Goal: Task Accomplishment & Management: Complete application form

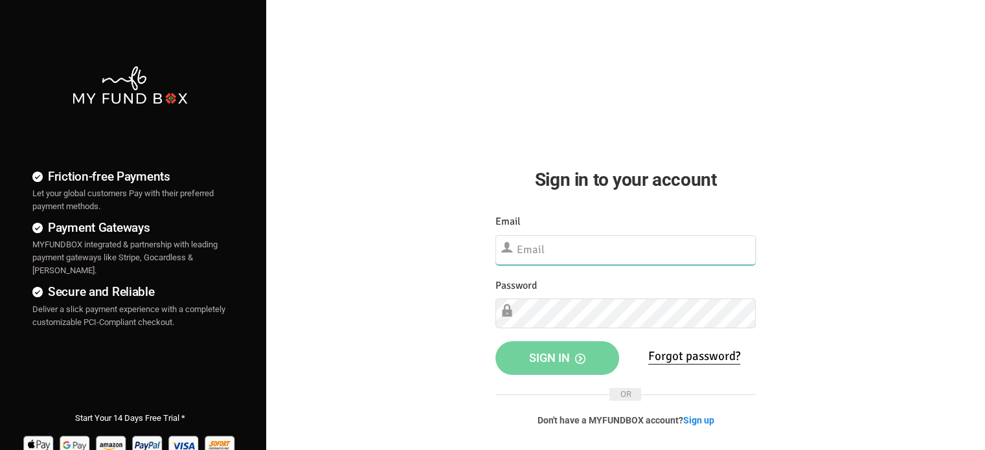
type input "[EMAIL_ADDRESS][DOMAIN_NAME]"
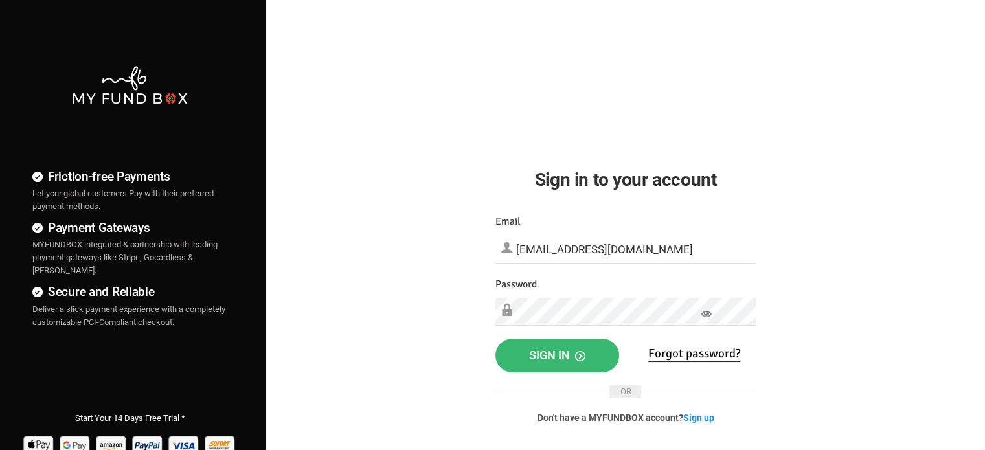
click at [536, 356] on span "Sign in" at bounding box center [557, 355] width 56 height 14
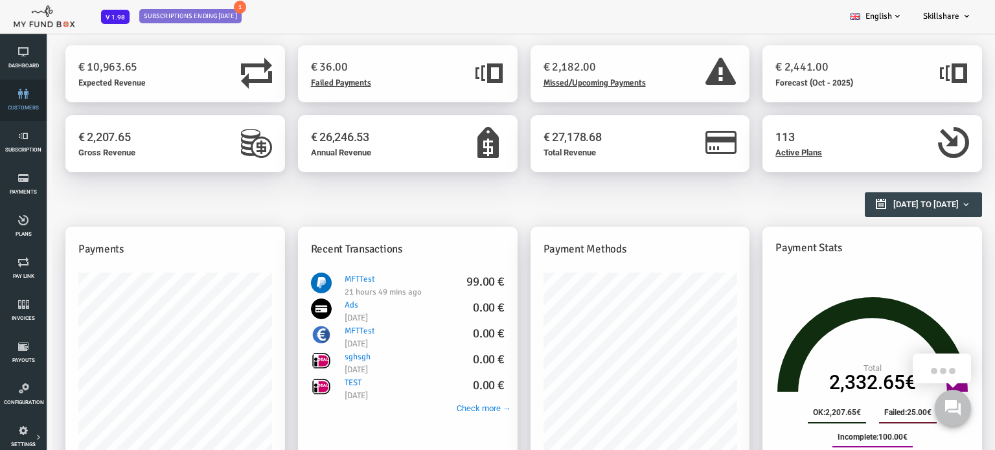
click at [23, 100] on link "customers" at bounding box center [23, 100] width 39 height 41
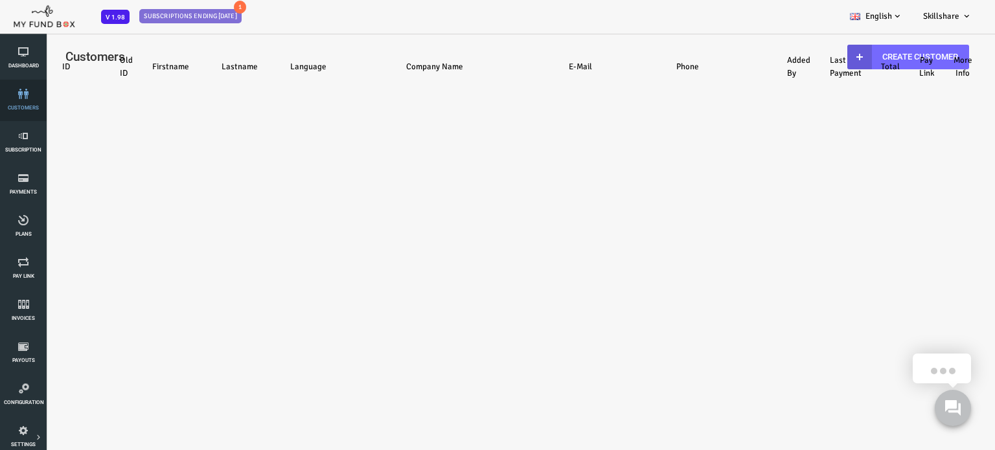
select select "100"
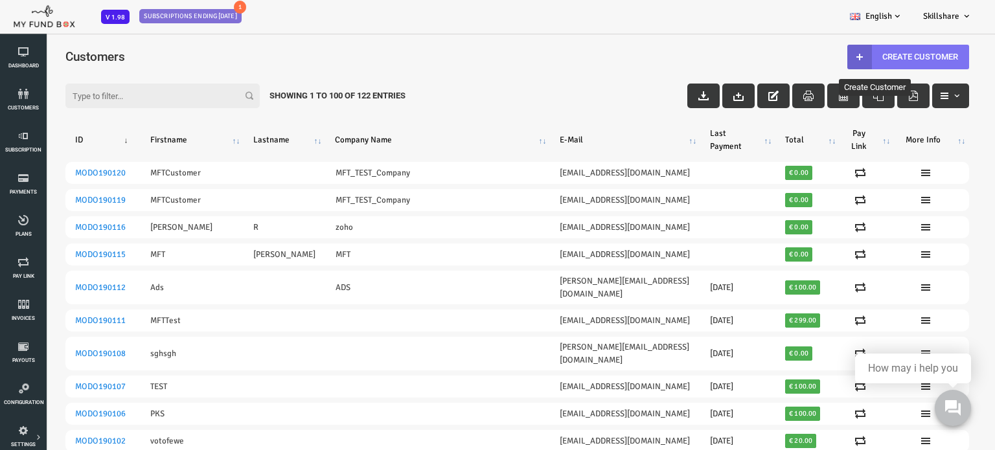
click at [845, 57] on link "Create Customer" at bounding box center [869, 57] width 122 height 25
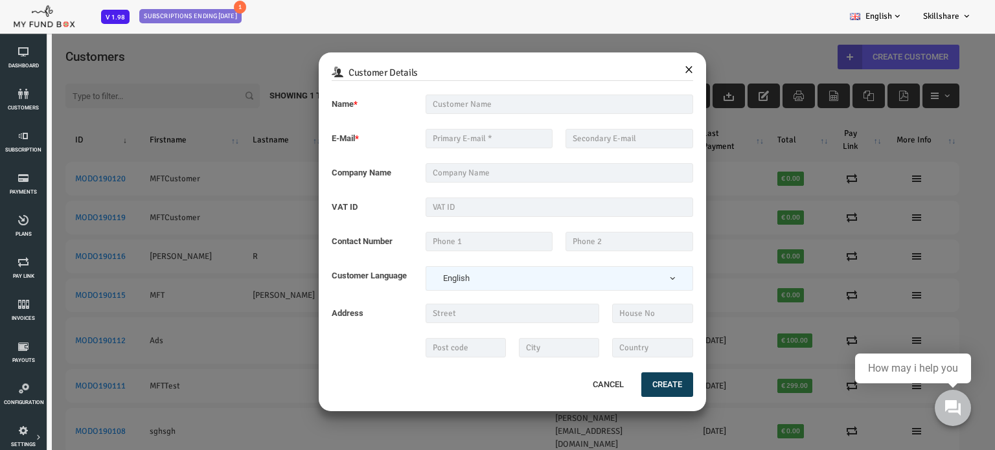
click at [648, 69] on button "×" at bounding box center [649, 68] width 8 height 16
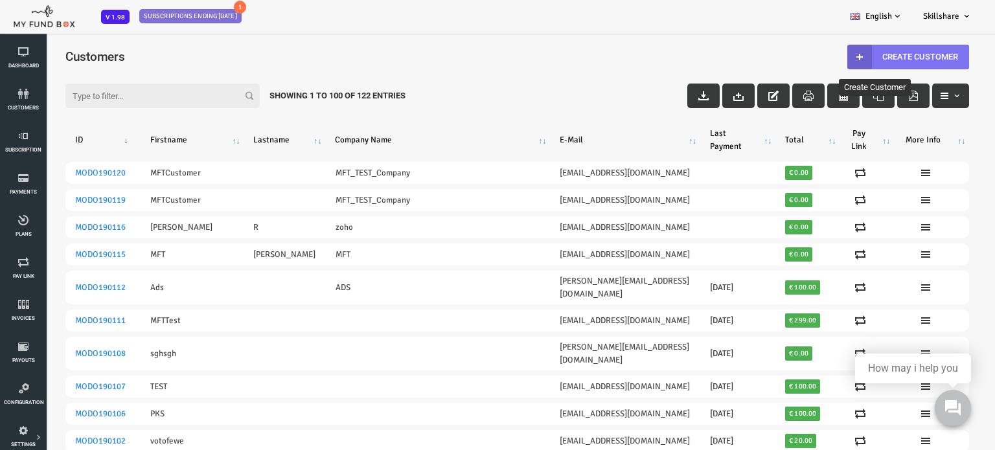
click at [868, 48] on link "Create Customer" at bounding box center [869, 57] width 122 height 25
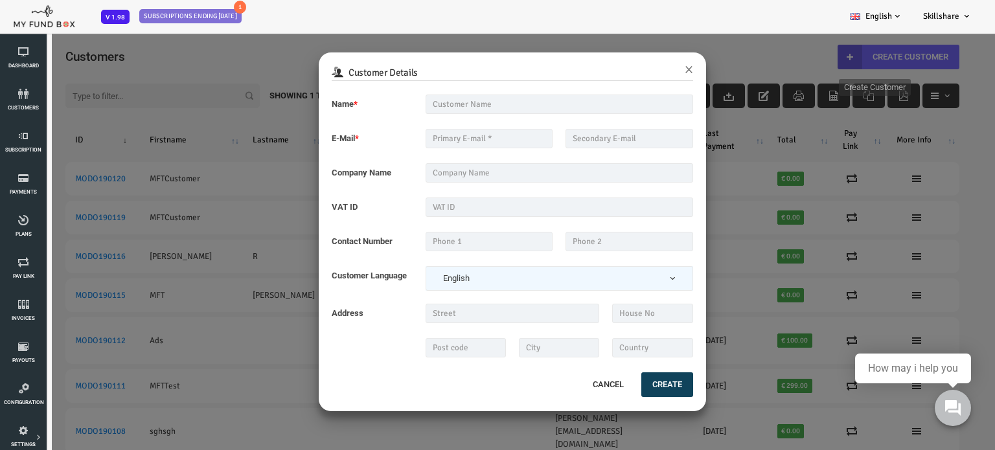
click at [200, 343] on div "Customer Details × Name * Description allows upto maximum of 255 characters. Na…" at bounding box center [477, 257] width 955 height 450
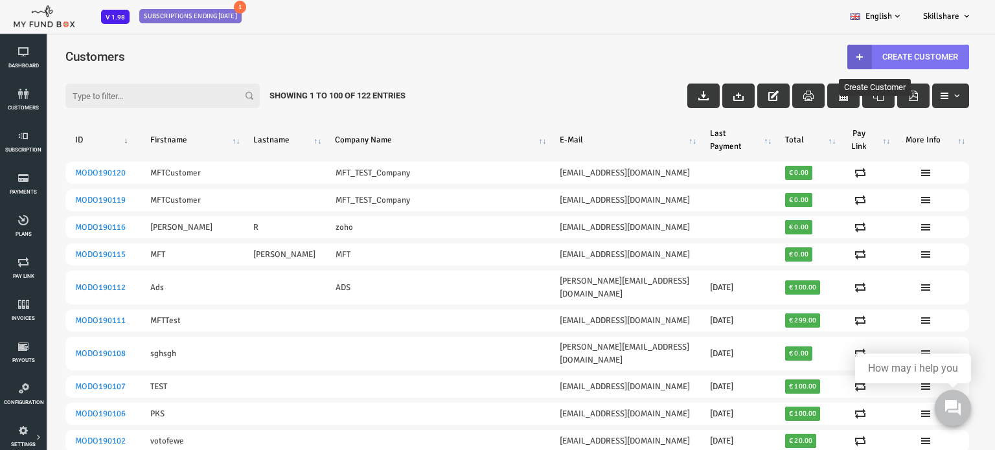
click at [879, 55] on link "Create Customer" at bounding box center [869, 57] width 122 height 25
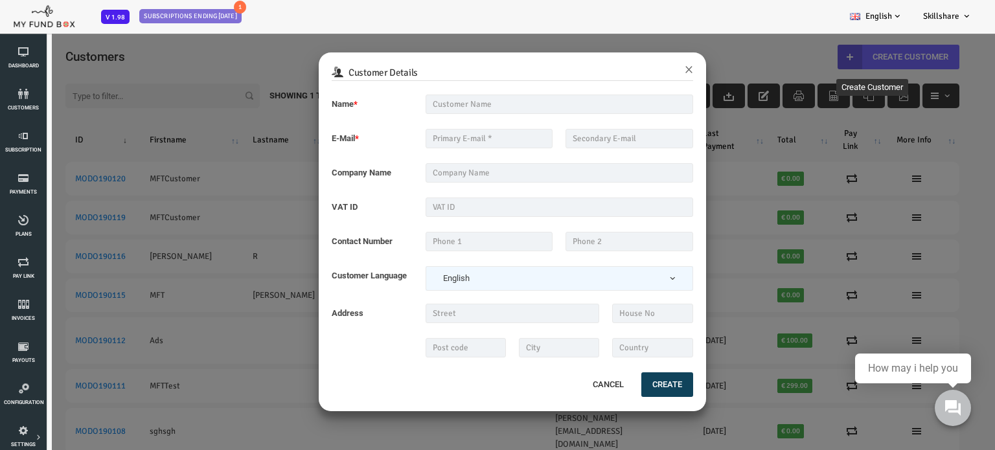
click at [661, 67] on div "Customer Details ×" at bounding box center [472, 66] width 387 height 29
click at [648, 67] on button "×" at bounding box center [649, 68] width 8 height 16
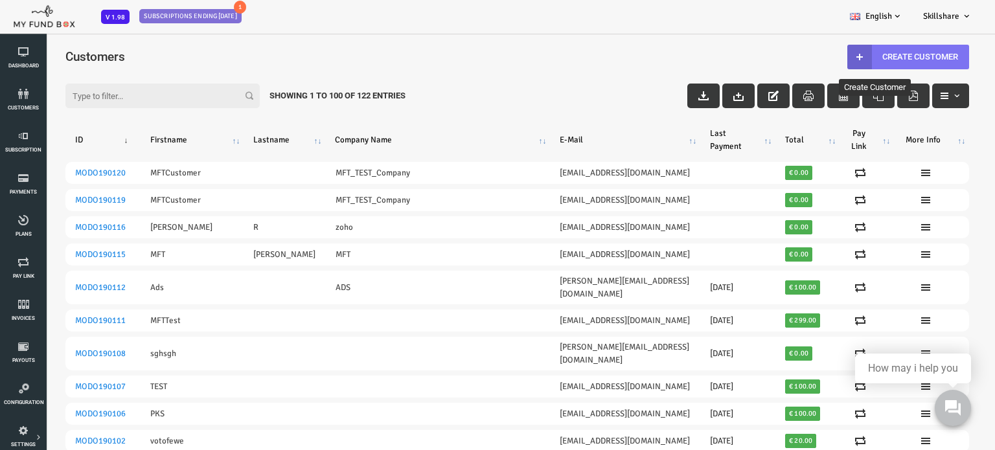
click at [877, 56] on link "Create Customer" at bounding box center [869, 57] width 122 height 25
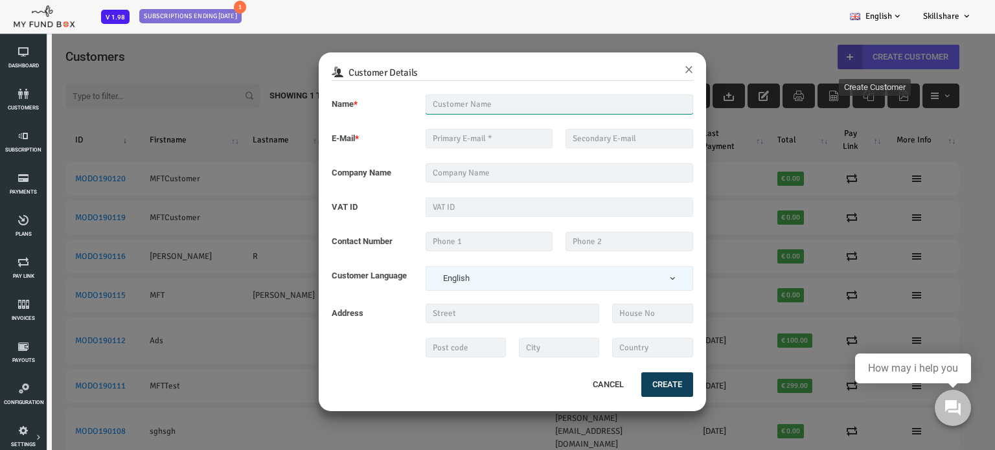
click at [510, 104] on input "text" at bounding box center [520, 104] width 268 height 19
type input "ramya"
click at [452, 141] on input "text" at bounding box center [450, 138] width 128 height 19
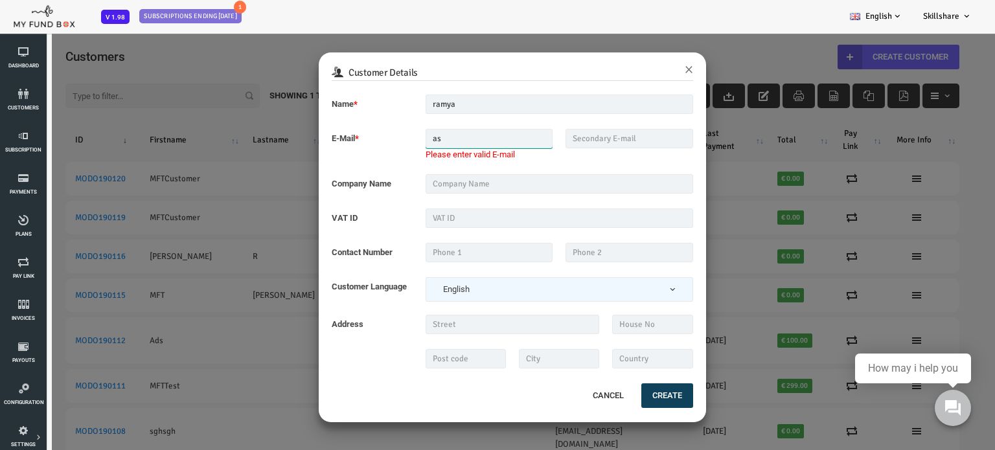
type input "a"
click at [450, 186] on fieldset "Name * ramya Description allows upto maximum of 255 characters. Name should be …" at bounding box center [472, 238] width 361 height 287
click at [414, 161] on div "sowndaryaraguramanitcs@gmail.com Please enter valid E-mail E-Mail already exist…" at bounding box center [450, 145] width 141 height 32
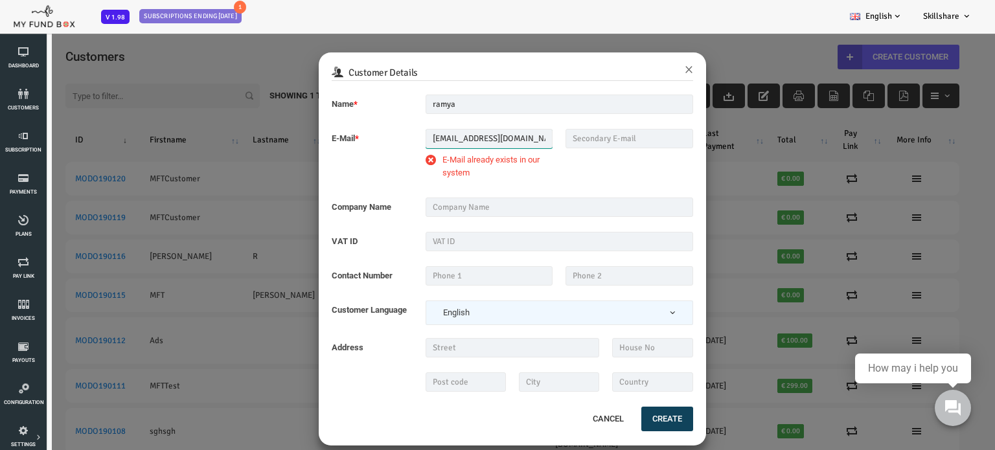
click at [478, 139] on input "sowndaryaraguramanitcs@gmail.com" at bounding box center [450, 138] width 128 height 19
click at [510, 141] on input "sowndaryaraguramanitcs@gmail.com" at bounding box center [450, 138] width 128 height 19
click at [388, 160] on label "E-Mail already exists in our system" at bounding box center [450, 166] width 128 height 26
click at [455, 147] on input "sowndaryaraguramanitcs@gmail.com" at bounding box center [450, 138] width 128 height 19
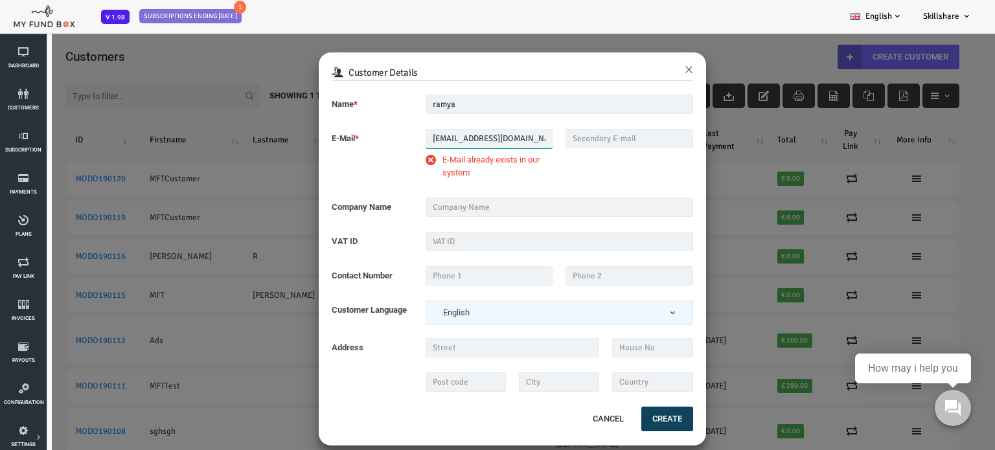
click at [503, 139] on input "sowndaryaraguramanitcs@gmail.com" at bounding box center [450, 138] width 128 height 19
click at [505, 139] on input "sowndaryaraguramanitcs@gmail.com" at bounding box center [450, 138] width 128 height 19
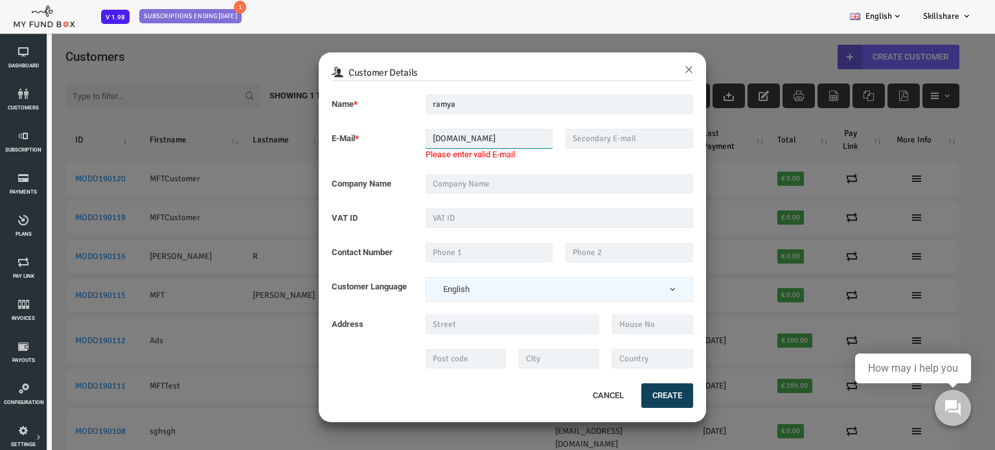
click at [448, 139] on input "soil.com" at bounding box center [450, 138] width 128 height 19
type input "s"
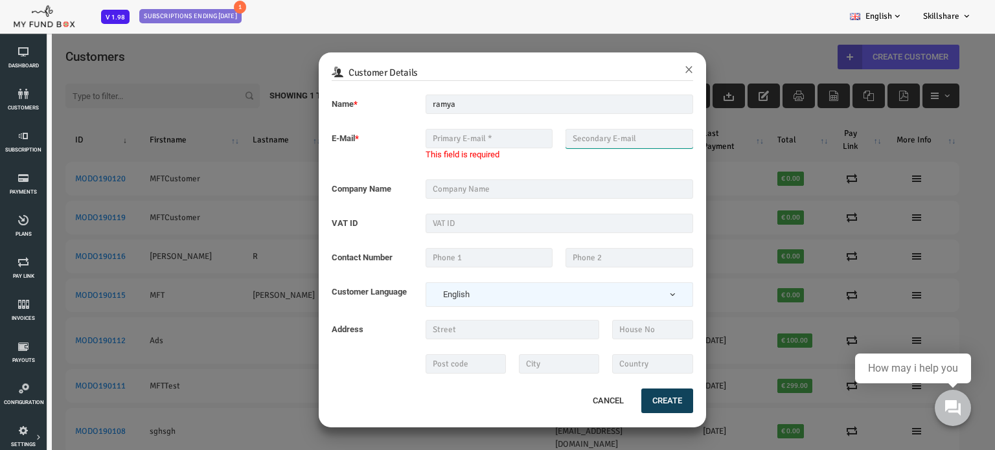
click at [552, 137] on input "text" at bounding box center [590, 138] width 128 height 19
type input "abcd@gmail.com"
click at [459, 184] on input "text" at bounding box center [520, 188] width 268 height 19
type input "zoho"
type input "06382756043"
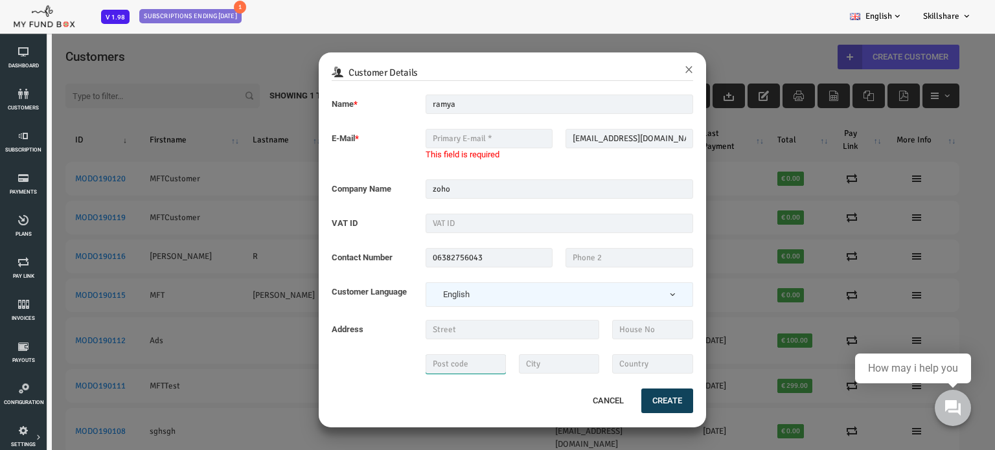
type input "300200"
type input "chennai"
type input "India"
click at [433, 231] on input "text" at bounding box center [520, 223] width 268 height 19
type input "1234"
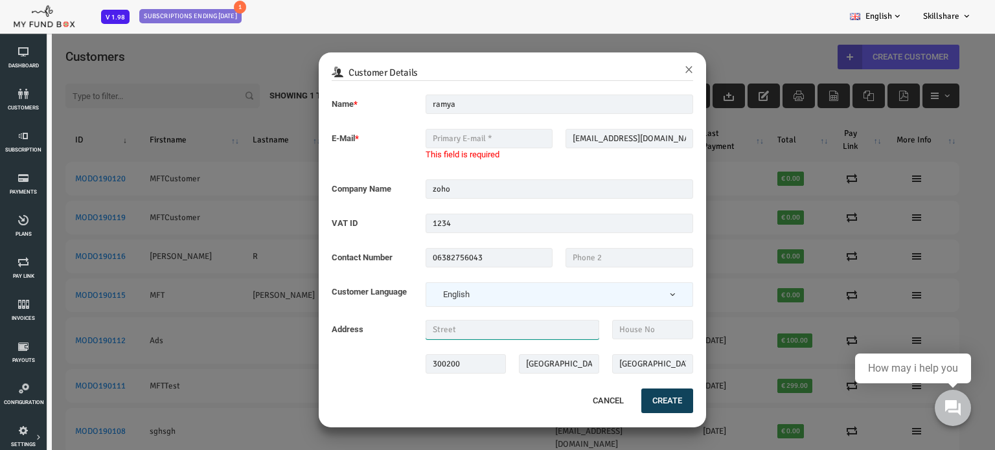
click at [417, 329] on input "text" at bounding box center [473, 329] width 174 height 19
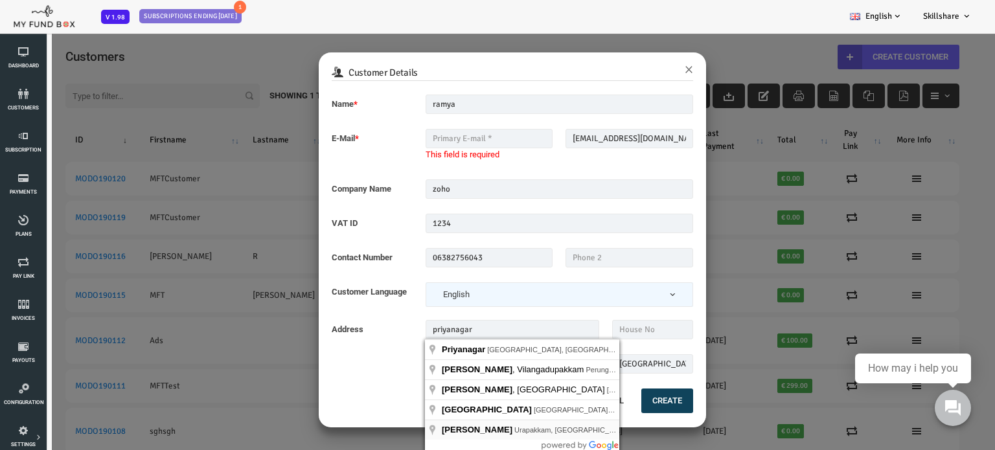
type input "Priya Nagar, Urapakkam, Tamil Nadu, India"
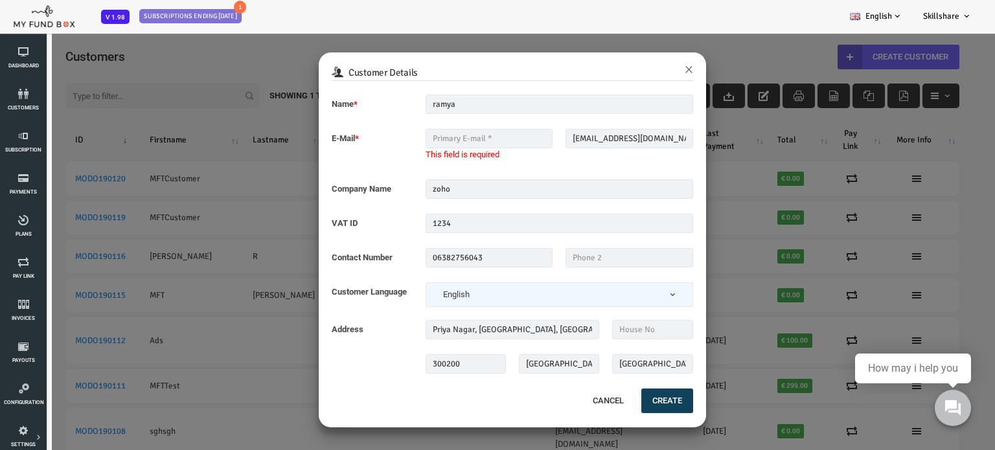
type input "603210"
type input "IN"
click at [628, 401] on button "Create" at bounding box center [628, 401] width 52 height 25
click at [440, 139] on input "text" at bounding box center [450, 138] width 128 height 19
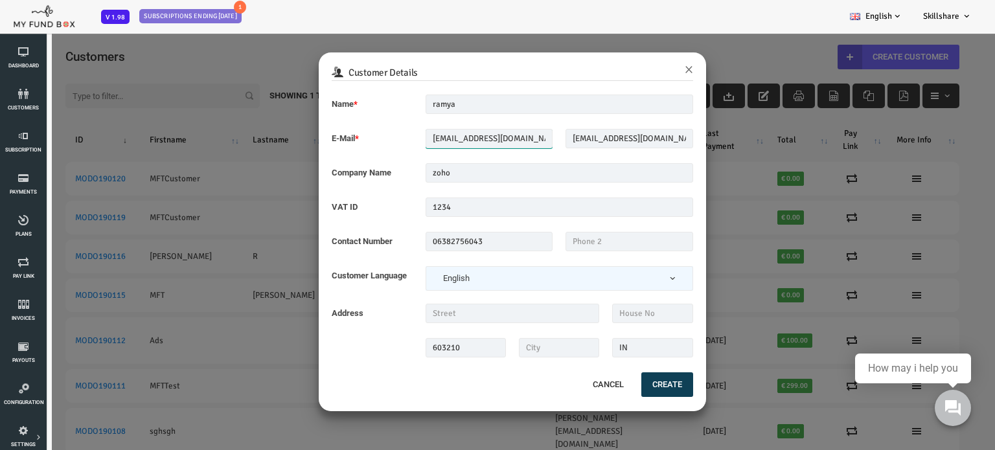
type input "mngr621305@gmail.com"
click at [618, 383] on button "Create" at bounding box center [628, 384] width 52 height 25
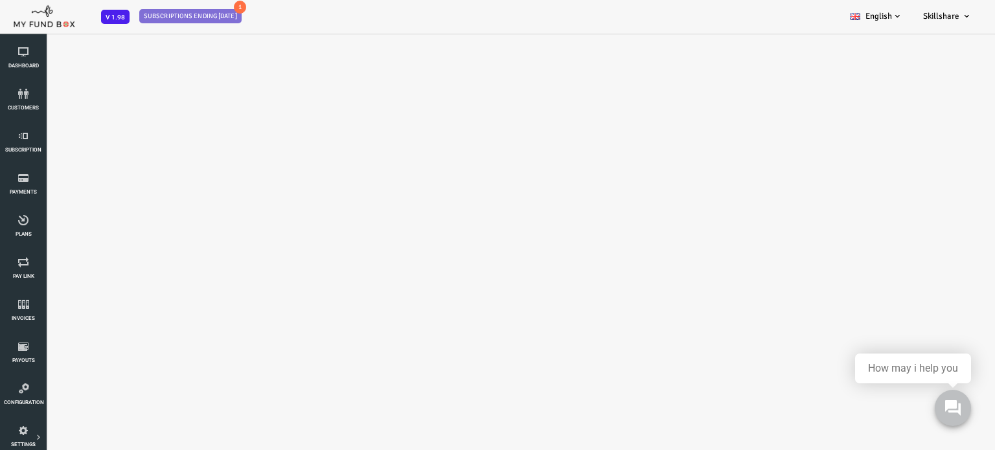
select select "100"
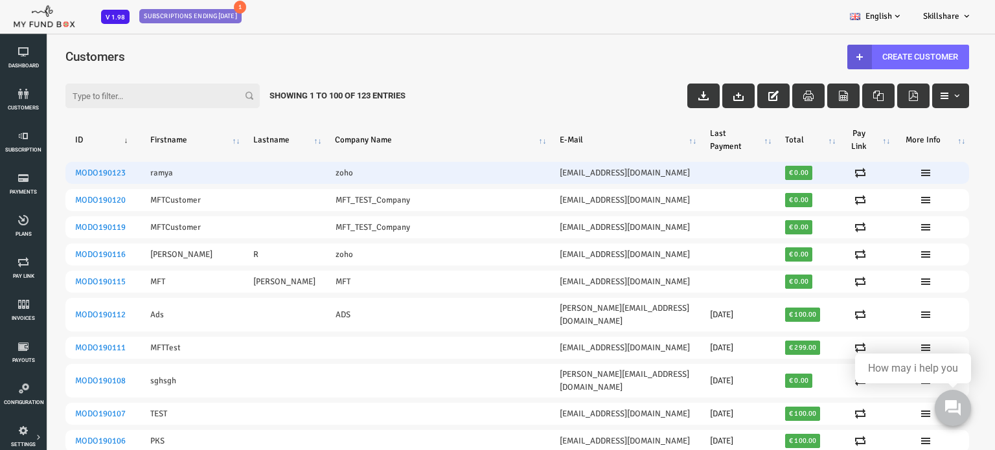
click at [918, 175] on td at bounding box center [891, 173] width 75 height 22
click at [920, 173] on td at bounding box center [891, 173] width 75 height 22
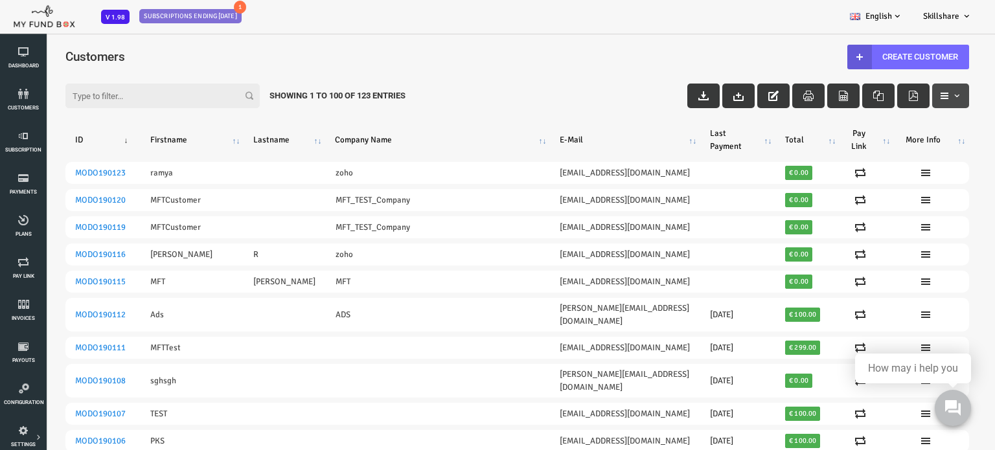
click at [917, 99] on button "button" at bounding box center [910, 96] width 37 height 25
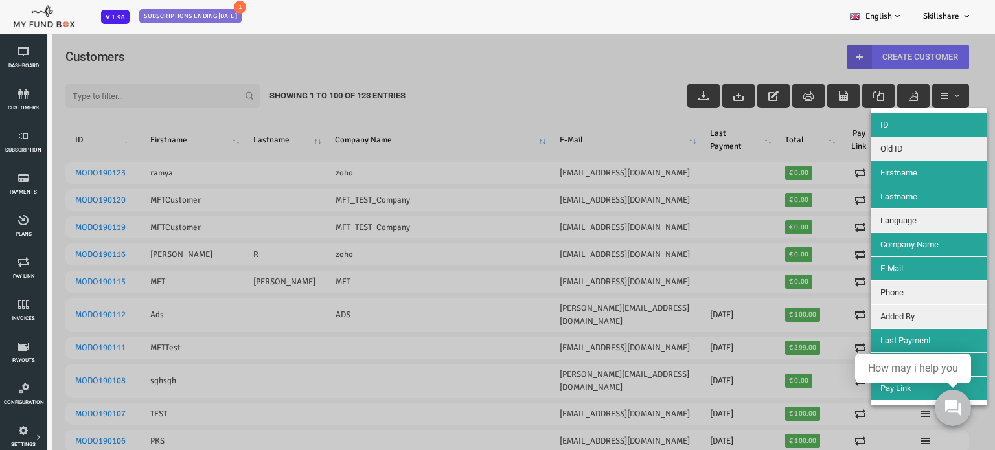
click at [604, 67] on div at bounding box center [477, 257] width 955 height 450
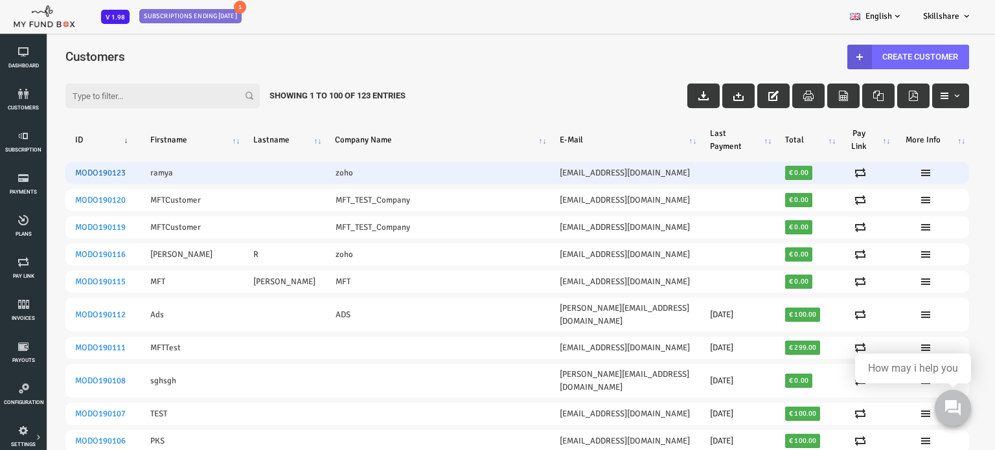
click at [73, 174] on link "MODO190123" at bounding box center [61, 173] width 51 height 10
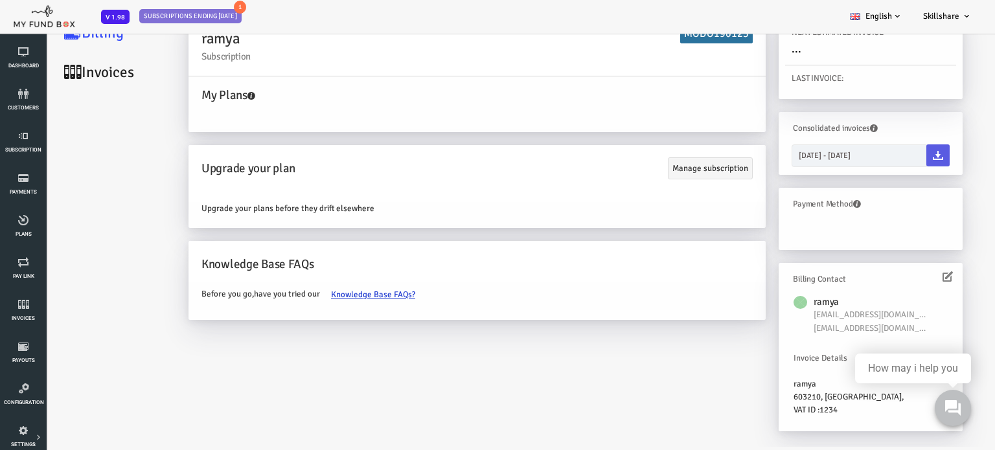
scroll to position [36, 0]
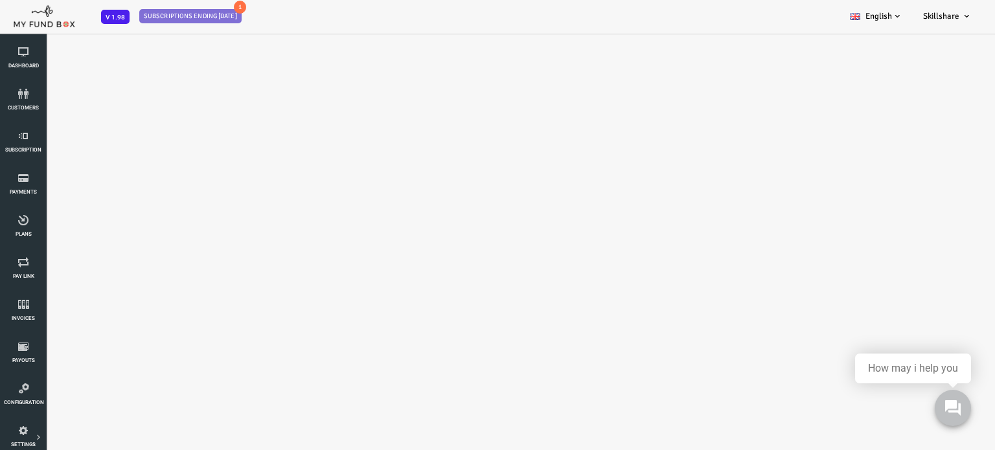
select select "100"
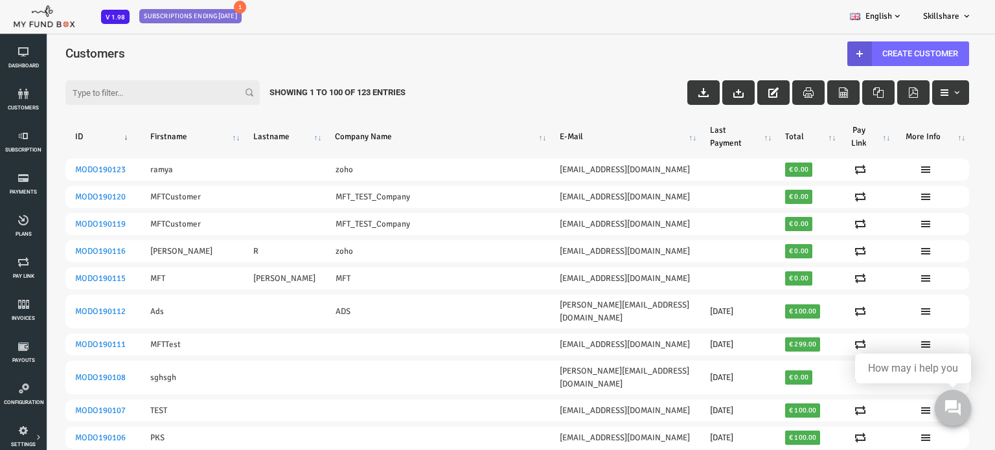
scroll to position [0, 0]
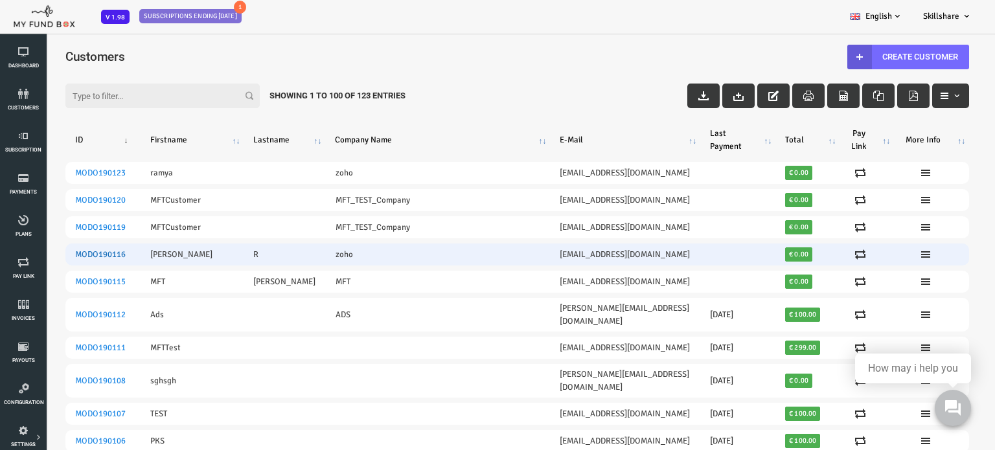
click at [70, 253] on link "MODO190116" at bounding box center [61, 254] width 51 height 10
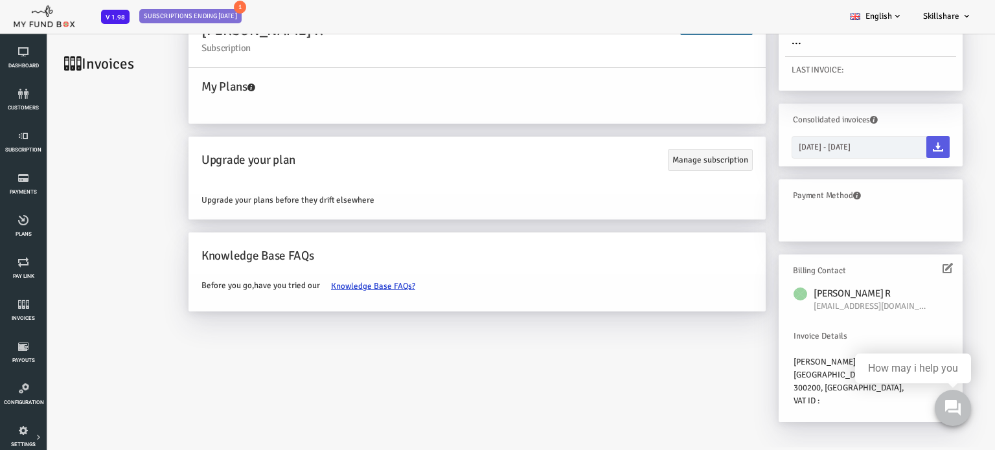
scroll to position [36, 0]
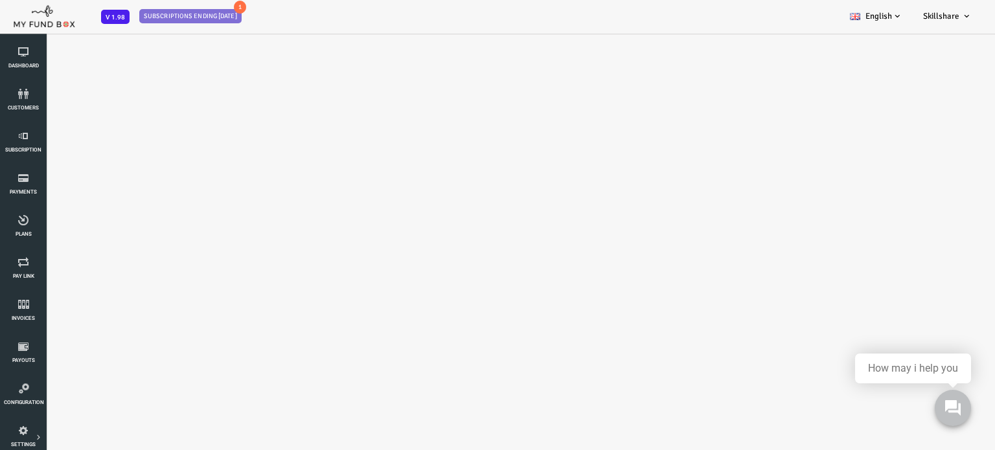
select select "100"
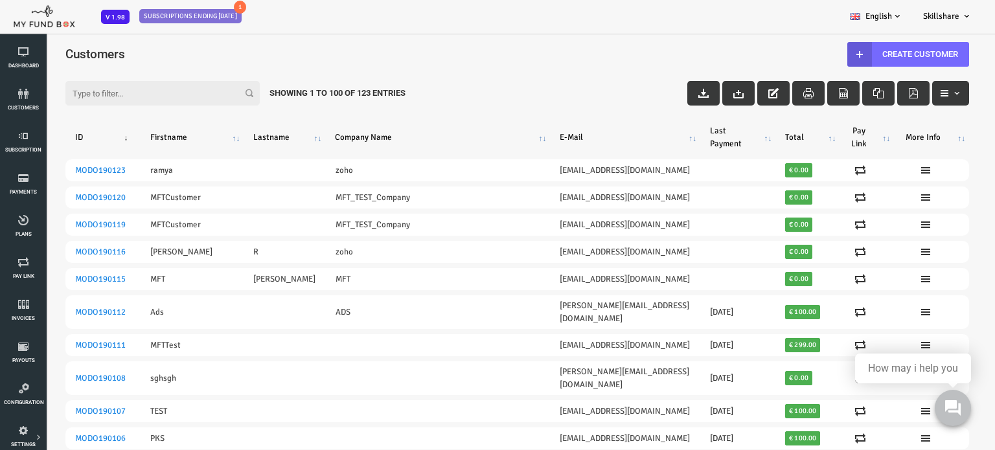
scroll to position [0, 0]
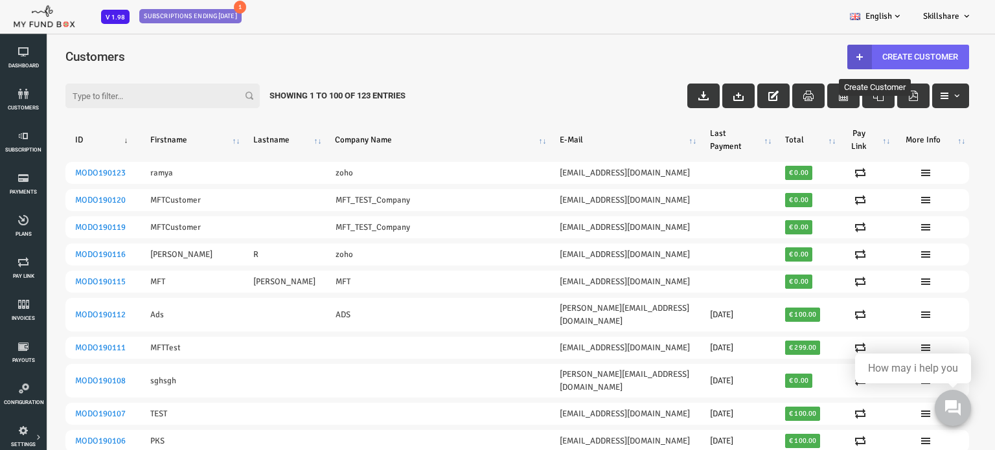
click at [847, 55] on link "Create Customer" at bounding box center [869, 57] width 122 height 25
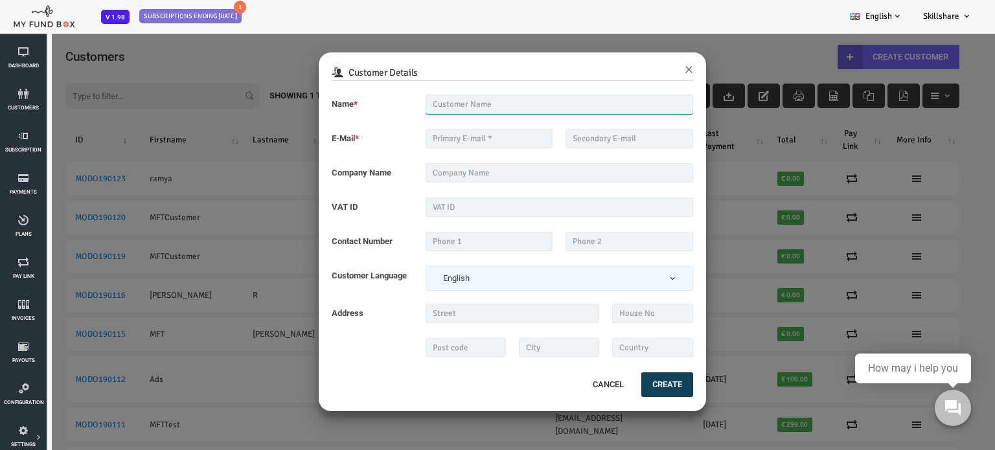
click at [416, 100] on input "text" at bounding box center [520, 104] width 268 height 19
click at [420, 104] on input "text" at bounding box center [520, 104] width 268 height 19
type input "divya"
click at [456, 142] on input "text" at bounding box center [450, 138] width 128 height 19
type input "divya@gmail.com"
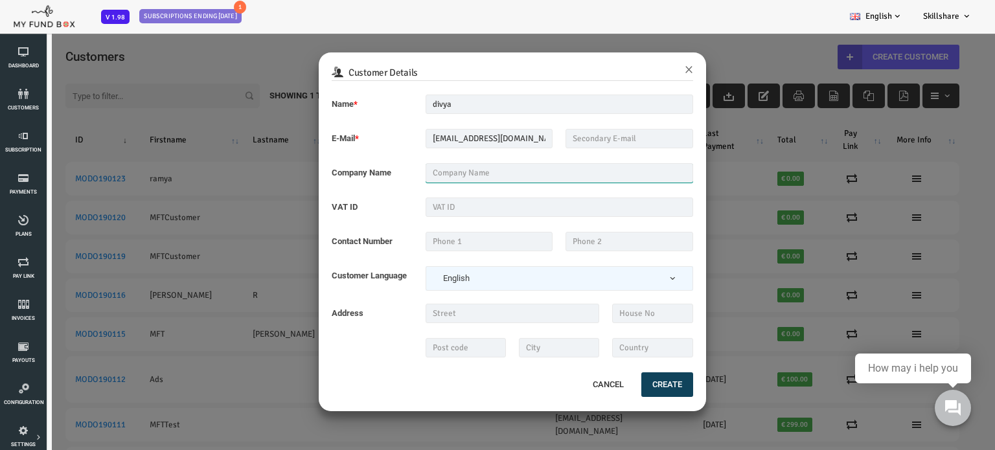
click at [432, 172] on input "text" at bounding box center [520, 172] width 268 height 19
click at [399, 102] on input "divya" at bounding box center [520, 104] width 268 height 19
type input "kavya"
click at [417, 172] on input "text" at bounding box center [520, 172] width 268 height 19
type input "tcs"
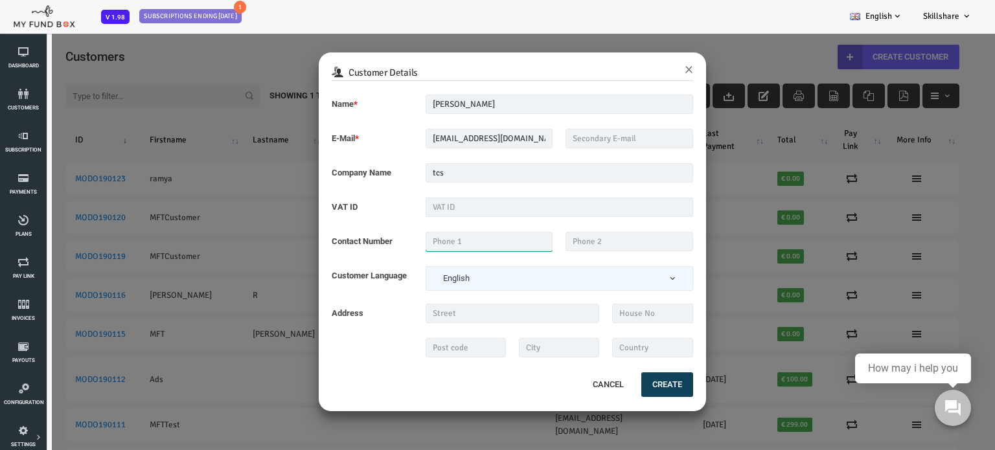
click at [412, 241] on input "text" at bounding box center [450, 241] width 128 height 19
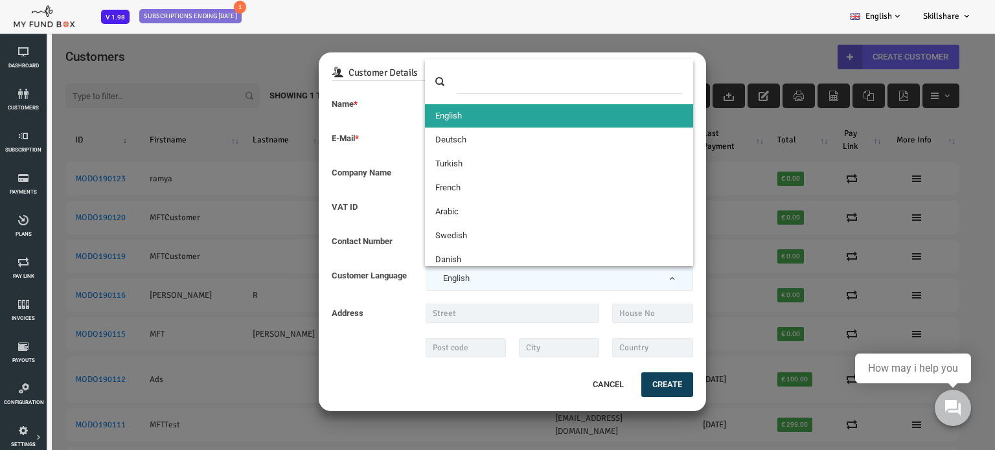
click at [407, 277] on span "English" at bounding box center [520, 278] width 254 height 13
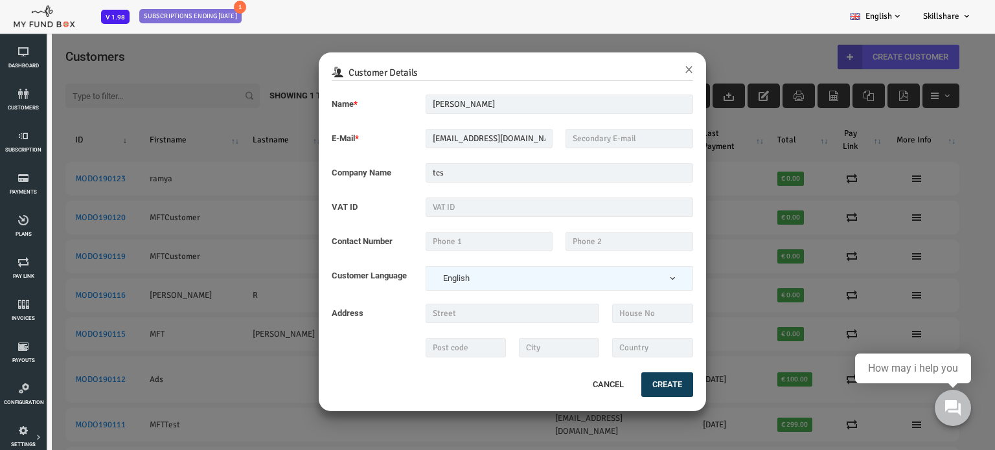
click at [343, 370] on div "Cancel Create" at bounding box center [472, 384] width 361 height 28
click at [632, 385] on button "Create" at bounding box center [628, 384] width 52 height 25
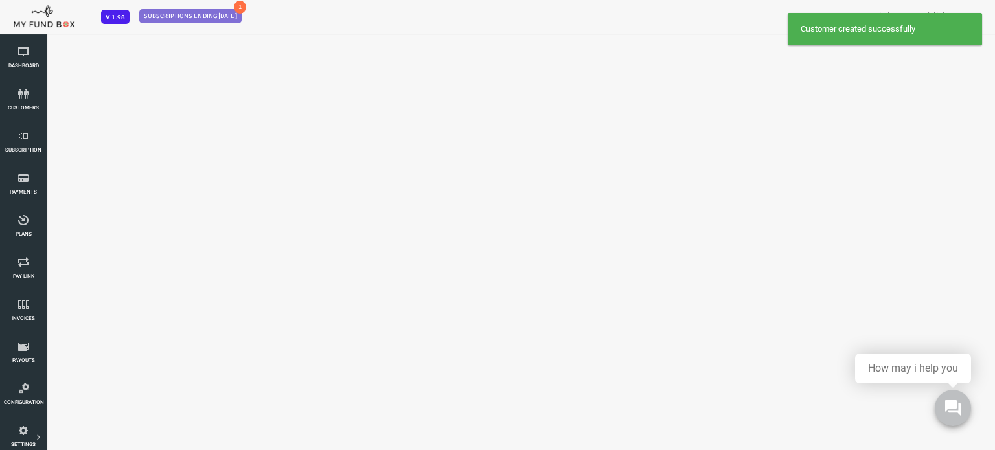
select select "100"
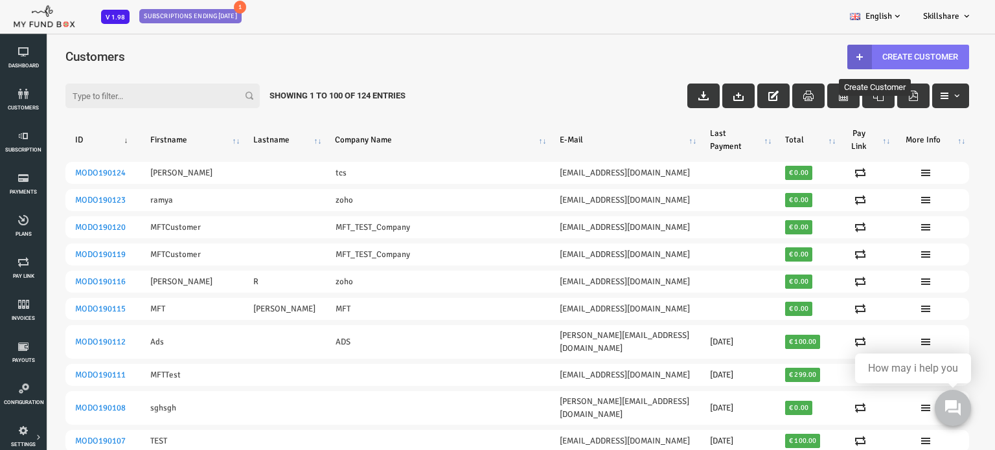
click at [902, 51] on link "Create Customer" at bounding box center [869, 57] width 122 height 25
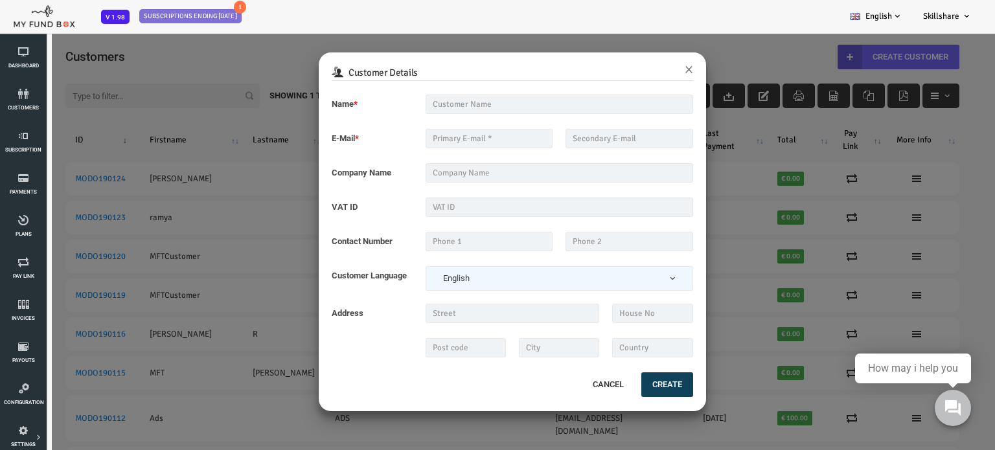
click at [721, 46] on div "Customer Details × Name * Description allows upto maximum of 255 characters. Na…" at bounding box center [477, 257] width 955 height 450
